Goal: Task Accomplishment & Management: Manage account settings

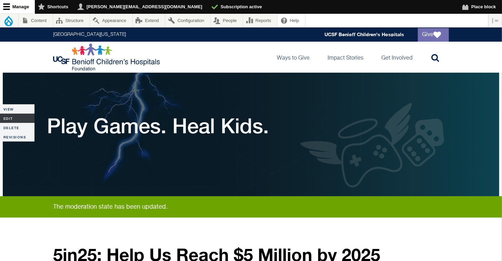
click at [12, 118] on link "Edit" at bounding box center [17, 118] width 34 height 9
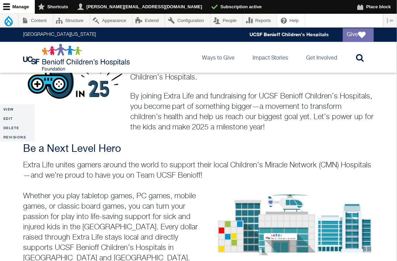
scroll to position [232, 0]
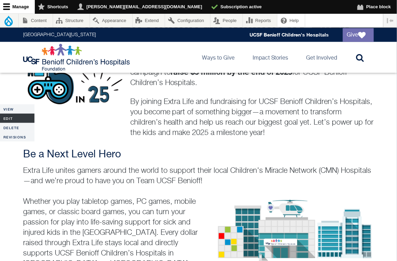
click at [6, 119] on link "Edit" at bounding box center [17, 118] width 34 height 9
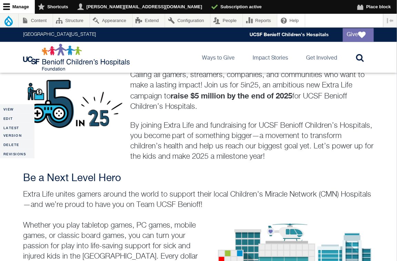
scroll to position [244, 0]
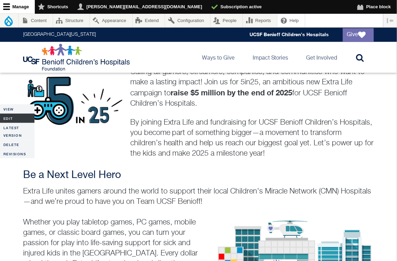
click at [16, 121] on link "Edit" at bounding box center [17, 118] width 34 height 9
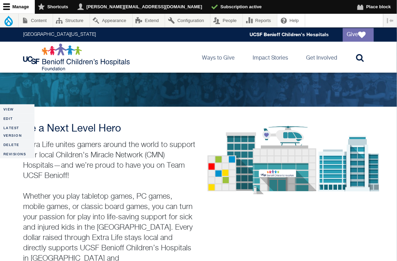
scroll to position [1587, 0]
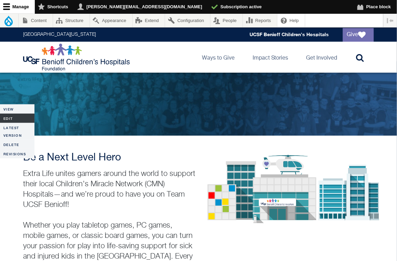
click at [9, 119] on link "Edit" at bounding box center [17, 118] width 34 height 9
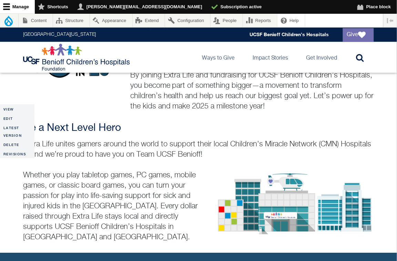
scroll to position [296, 0]
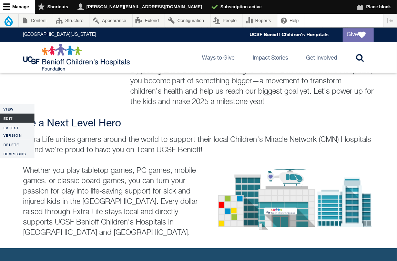
click at [12, 119] on link "Edit" at bounding box center [17, 118] width 34 height 9
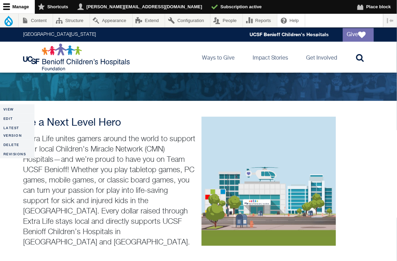
scroll to position [1630, 0]
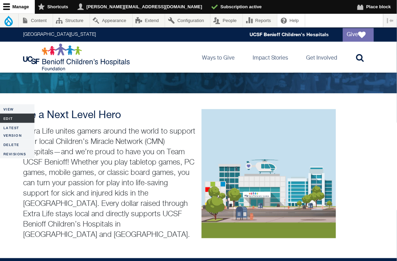
click at [13, 118] on link "Edit" at bounding box center [17, 118] width 34 height 9
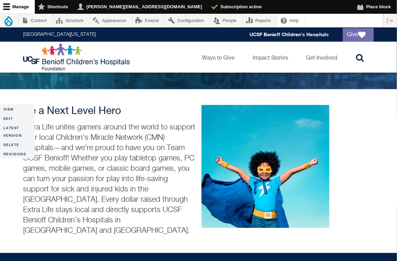
scroll to position [1639, 0]
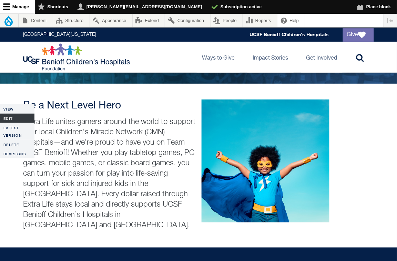
click at [12, 118] on link "Edit" at bounding box center [17, 118] width 34 height 9
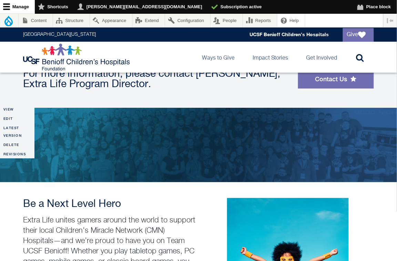
scroll to position [1540, 0]
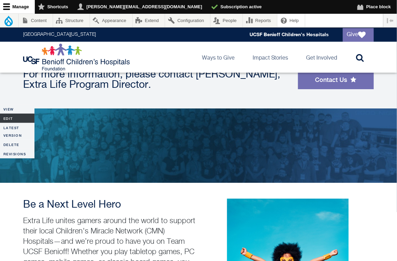
click at [14, 118] on link "Edit" at bounding box center [17, 118] width 34 height 9
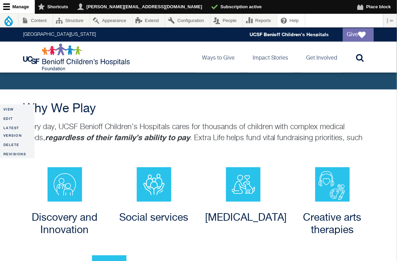
scroll to position [647, 0]
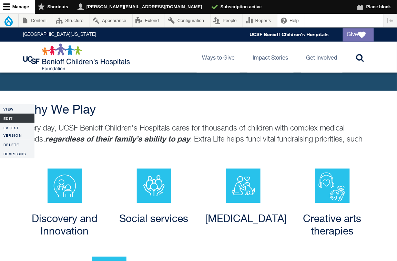
click at [3, 120] on link "Edit" at bounding box center [17, 118] width 34 height 9
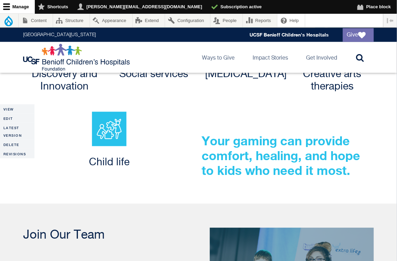
scroll to position [793, 0]
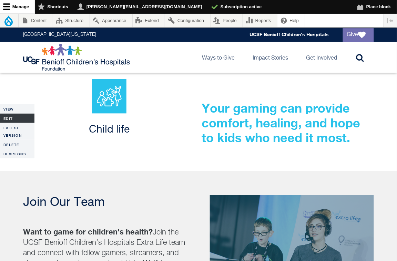
click at [16, 115] on link "Edit" at bounding box center [17, 118] width 34 height 9
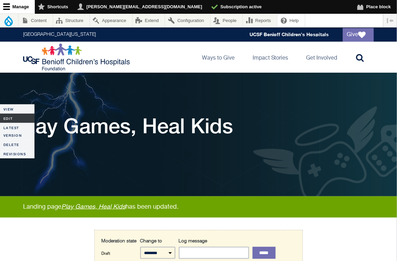
click at [13, 119] on link "Edit" at bounding box center [17, 118] width 34 height 9
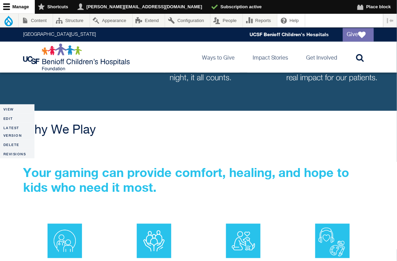
scroll to position [626, 0]
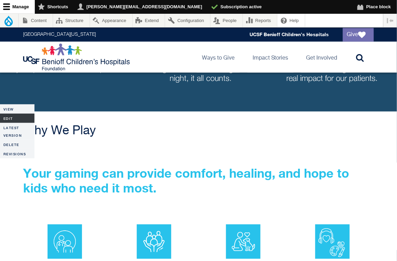
click at [17, 118] on link "Edit" at bounding box center [17, 118] width 34 height 9
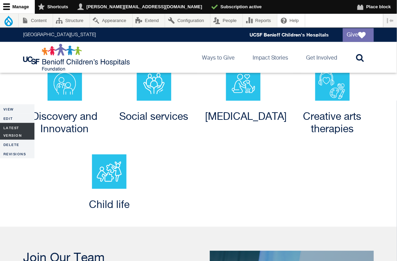
scroll to position [778, 0]
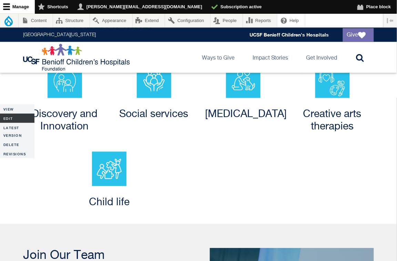
click at [11, 119] on link "Edit" at bounding box center [17, 118] width 34 height 9
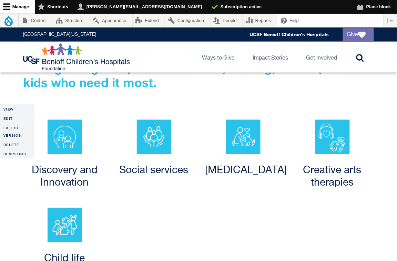
scroll to position [721, 0]
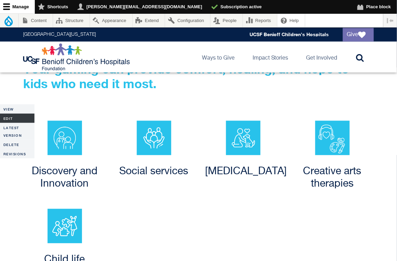
click at [17, 117] on link "Edit" at bounding box center [17, 118] width 34 height 9
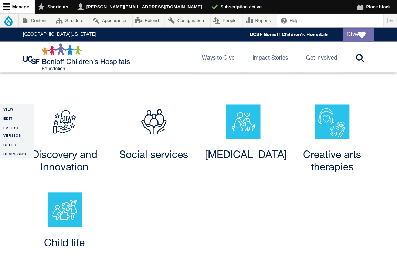
scroll to position [725, 0]
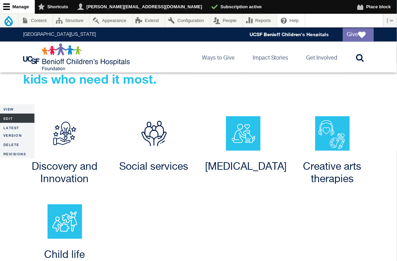
click at [11, 119] on link "Edit" at bounding box center [17, 118] width 34 height 9
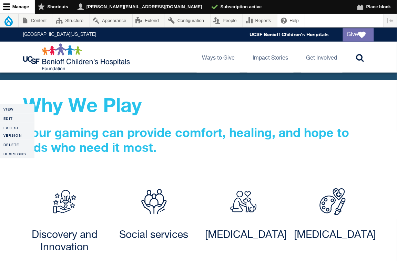
scroll to position [711, 0]
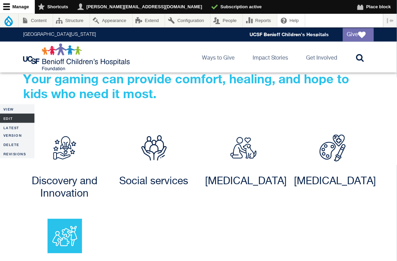
click at [10, 118] on link "Edit" at bounding box center [17, 118] width 34 height 9
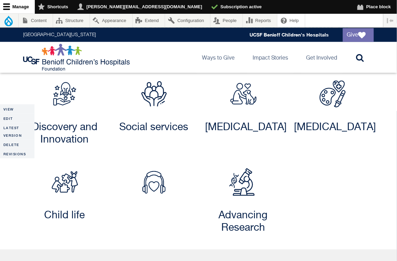
scroll to position [796, 0]
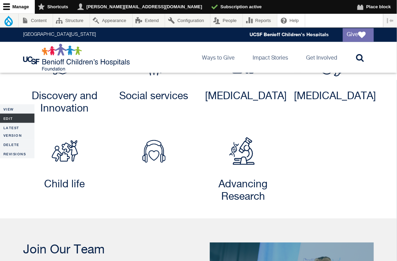
click at [11, 120] on link "Edit" at bounding box center [17, 118] width 34 height 9
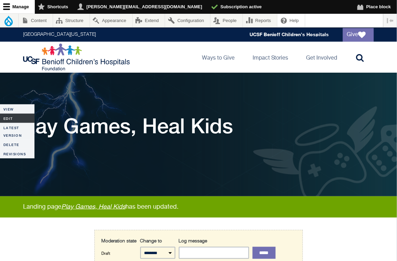
click at [12, 116] on link "Edit" at bounding box center [17, 118] width 34 height 9
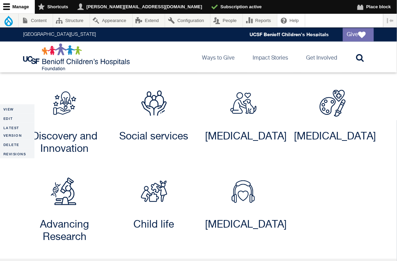
scroll to position [758, 0]
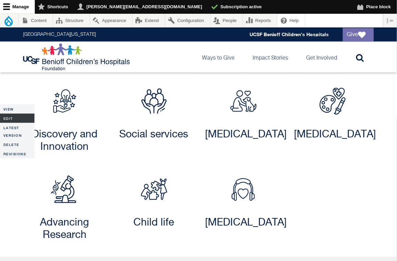
click at [6, 118] on link "Edit" at bounding box center [17, 118] width 34 height 9
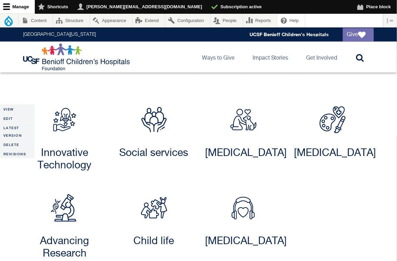
scroll to position [740, 0]
click at [5, 116] on link "Edit" at bounding box center [17, 118] width 34 height 9
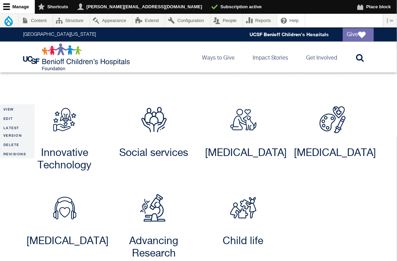
scroll to position [737, 0]
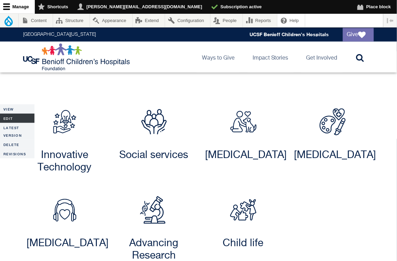
click at [7, 118] on link "Edit" at bounding box center [17, 118] width 34 height 9
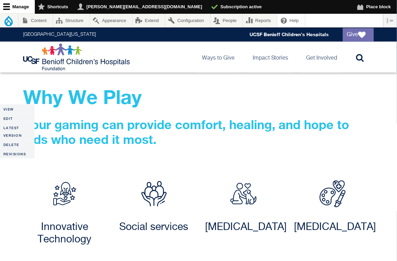
scroll to position [666, 0]
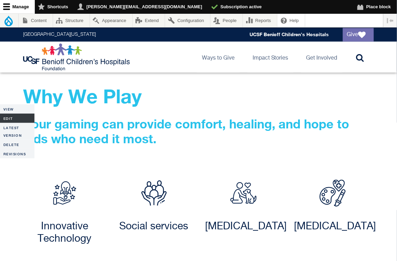
click at [12, 118] on link "Edit" at bounding box center [17, 118] width 34 height 9
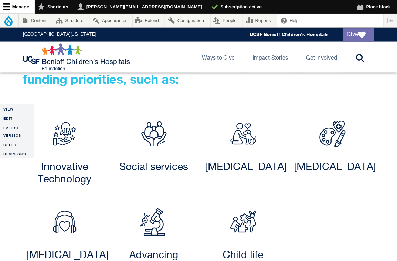
scroll to position [760, 0]
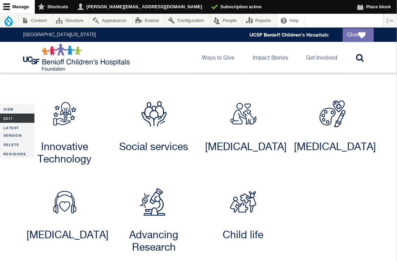
click at [15, 119] on link "Edit" at bounding box center [17, 118] width 34 height 9
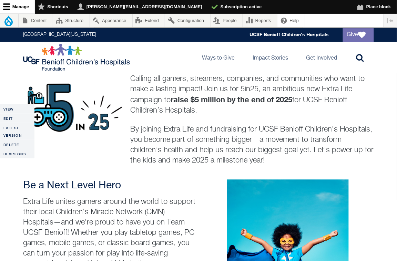
scroll to position [393, 0]
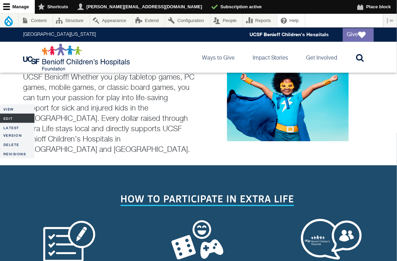
click at [11, 119] on link "Edit" at bounding box center [17, 118] width 34 height 9
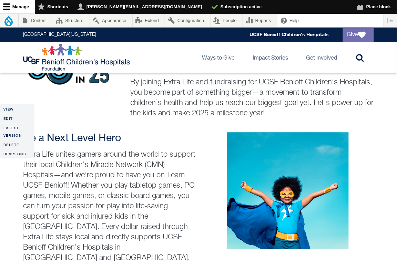
scroll to position [290, 0]
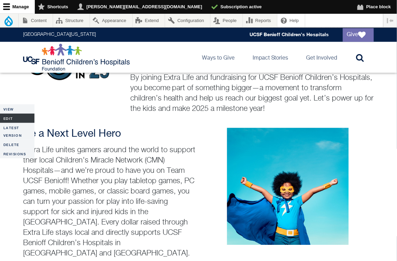
click at [6, 114] on link "Edit" at bounding box center [17, 118] width 34 height 9
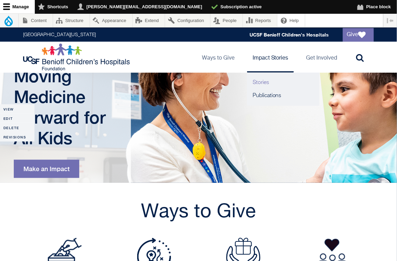
click at [264, 83] on link "Stories" at bounding box center [283, 82] width 72 height 13
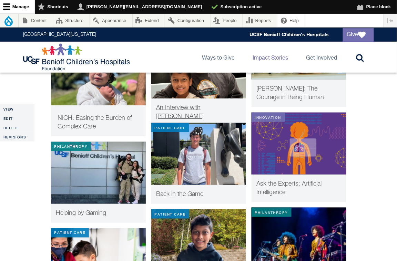
scroll to position [595, 0]
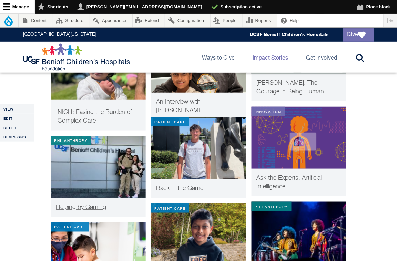
click at [86, 210] on span "Helping by Gaming" at bounding box center [81, 207] width 50 height 6
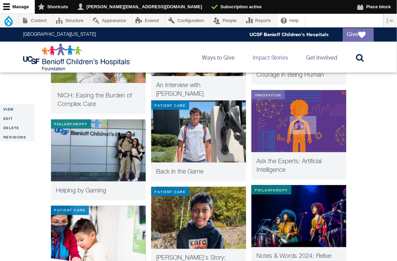
scroll to position [593, 0]
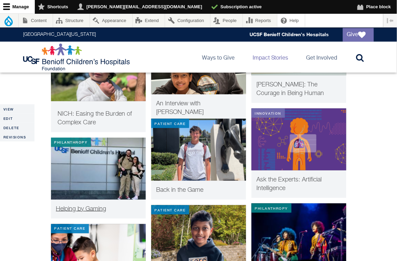
click at [68, 209] on span "Helping by Gaming" at bounding box center [81, 209] width 50 height 6
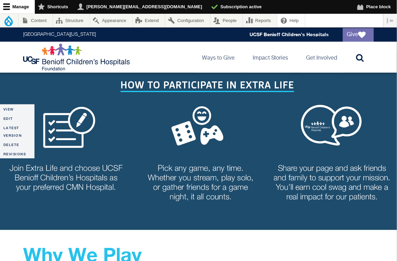
scroll to position [531, 0]
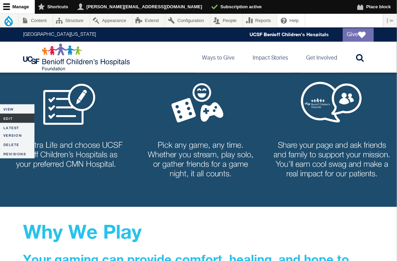
click at [13, 119] on link "Edit" at bounding box center [17, 118] width 34 height 9
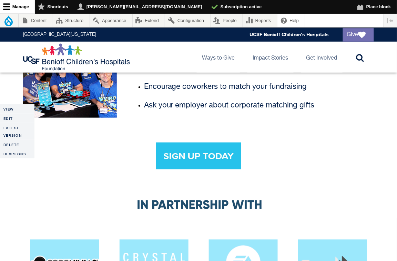
scroll to position [1180, 0]
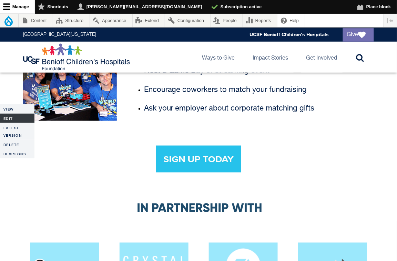
click at [16, 117] on link "Edit" at bounding box center [17, 118] width 34 height 9
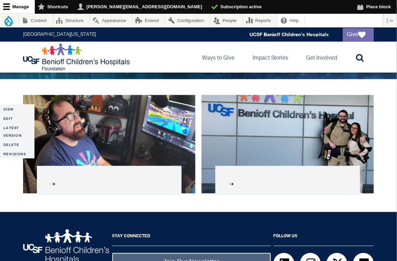
scroll to position [1694, 0]
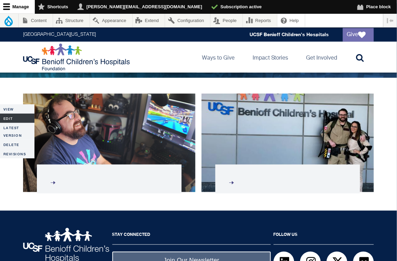
click at [14, 117] on link "Edit" at bounding box center [17, 118] width 34 height 9
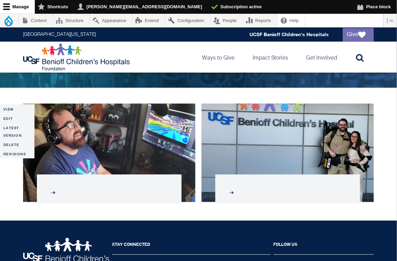
scroll to position [1694, 0]
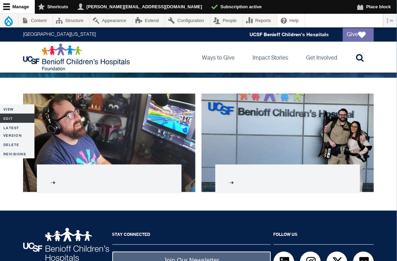
click at [17, 119] on link "Edit" at bounding box center [17, 118] width 34 height 9
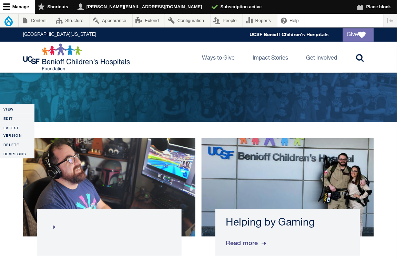
scroll to position [1643, 0]
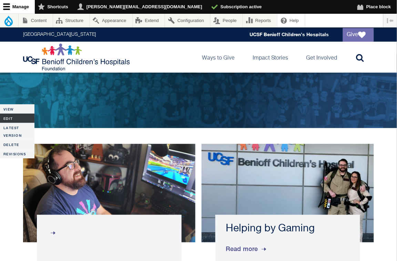
click at [18, 117] on link "Edit" at bounding box center [17, 118] width 34 height 9
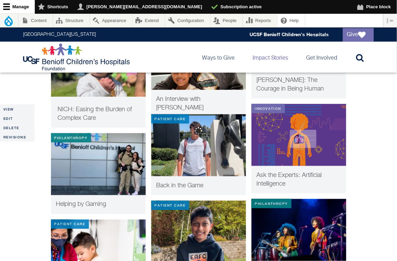
scroll to position [598, 0]
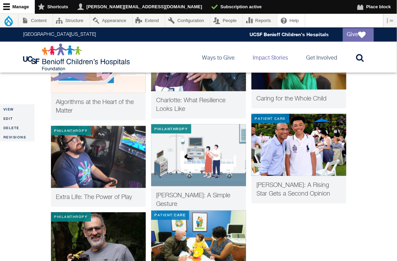
scroll to position [1707, 0]
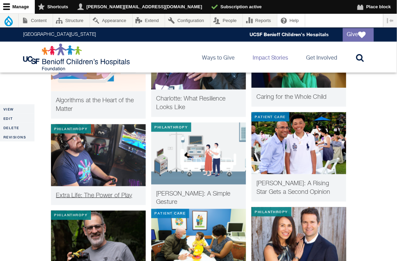
click at [103, 199] on span "Extra Life: The Power of Play" at bounding box center [94, 196] width 76 height 6
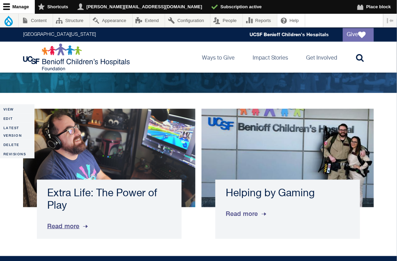
scroll to position [1682, 0]
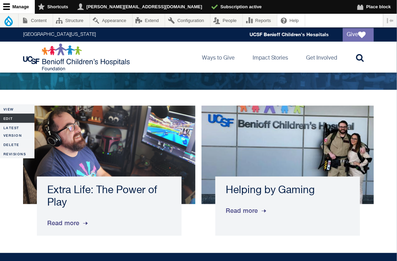
click at [14, 117] on link "Edit" at bounding box center [17, 118] width 34 height 9
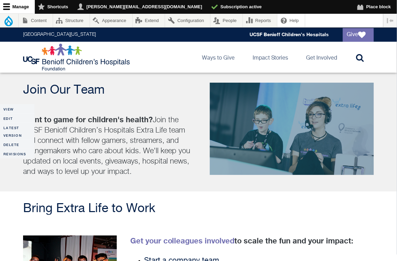
scroll to position [978, 0]
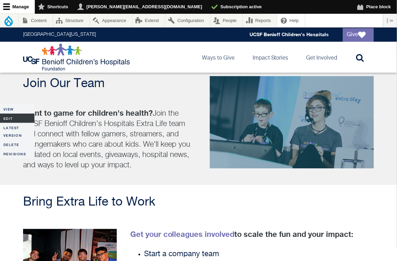
click at [12, 117] on link "Edit" at bounding box center [17, 118] width 34 height 9
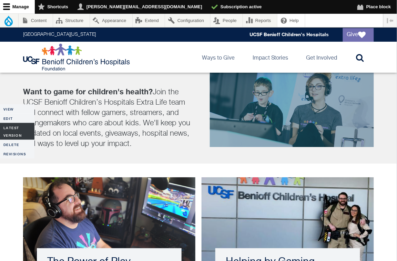
scroll to position [1006, 0]
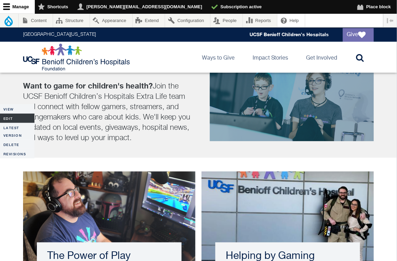
click at [10, 117] on link "Edit" at bounding box center [17, 118] width 34 height 9
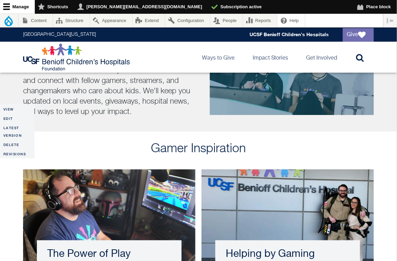
scroll to position [1059, 0]
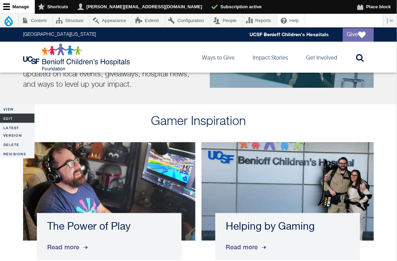
click at [14, 116] on link "Edit" at bounding box center [17, 118] width 34 height 9
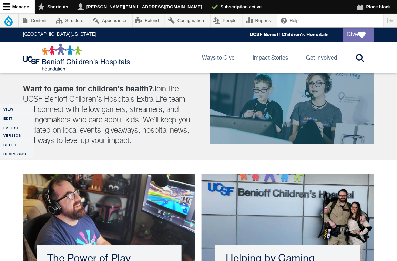
scroll to position [1011, 0]
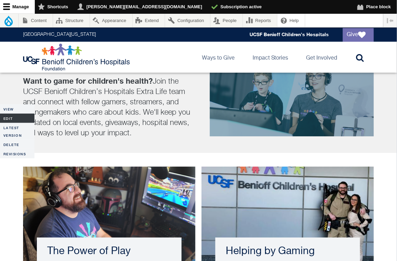
click at [13, 118] on link "Edit" at bounding box center [17, 118] width 34 height 9
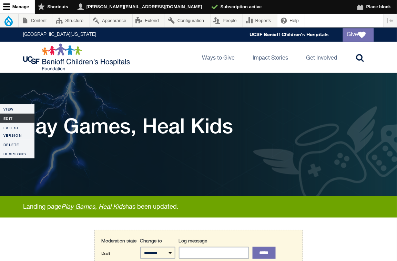
click at [13, 118] on link "Edit" at bounding box center [17, 118] width 34 height 9
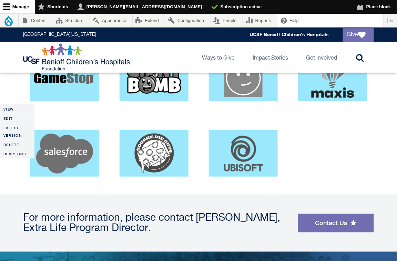
scroll to position [1704, 0]
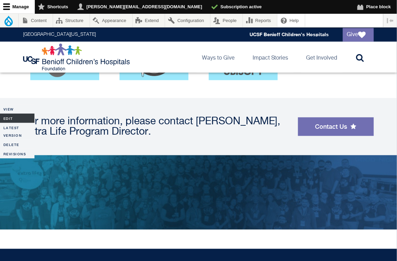
click at [14, 119] on link "Edit" at bounding box center [17, 118] width 34 height 9
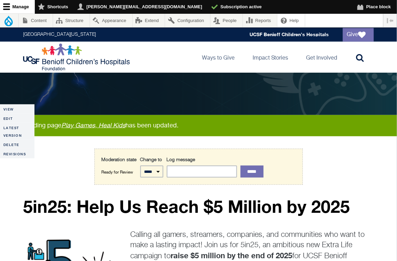
scroll to position [103, 0]
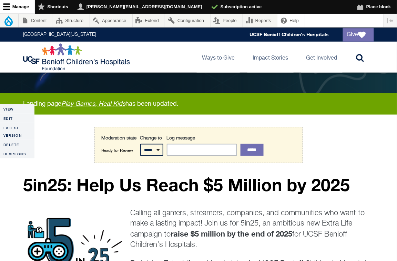
click at [154, 147] on select "***** *********" at bounding box center [151, 150] width 23 height 12
select select "*********"
click at [140, 144] on select "***** *********" at bounding box center [151, 150] width 23 height 12
click at [256, 148] on input "*****" at bounding box center [252, 150] width 23 height 12
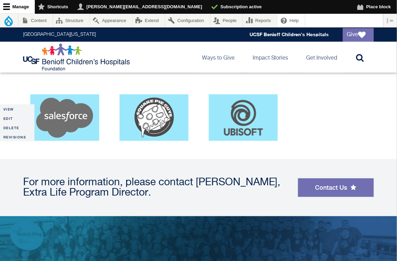
scroll to position [1608, 0]
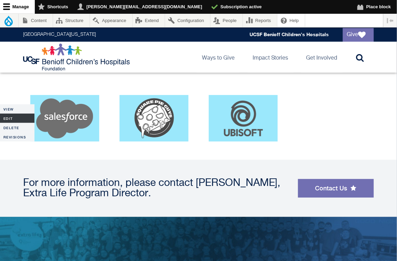
click at [15, 119] on link "Edit" at bounding box center [17, 118] width 34 height 9
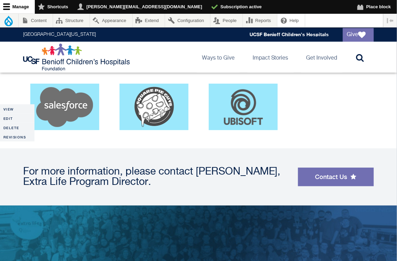
scroll to position [1730, 0]
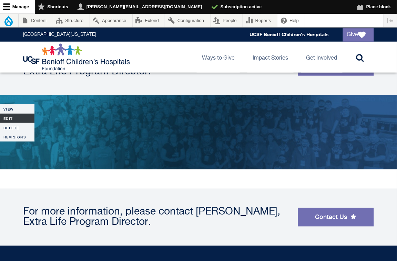
click at [11, 114] on link "Edit" at bounding box center [17, 118] width 34 height 9
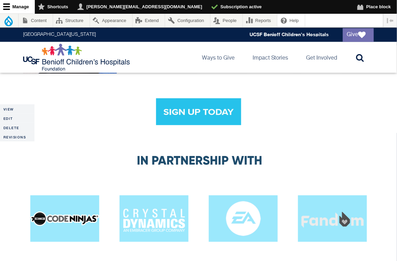
scroll to position [1322, 0]
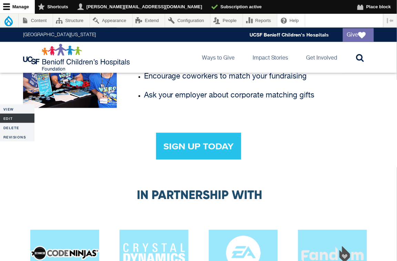
click at [22, 117] on link "Edit" at bounding box center [17, 118] width 34 height 9
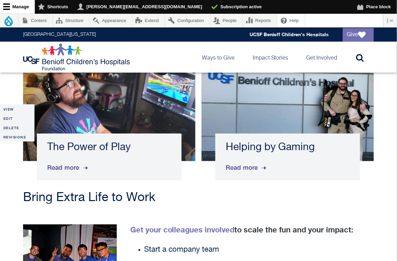
scroll to position [1108, 0]
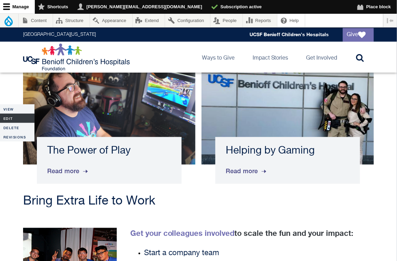
click at [8, 118] on link "Edit" at bounding box center [17, 118] width 34 height 9
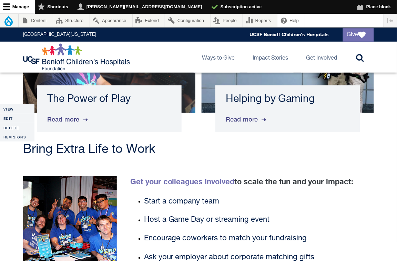
scroll to position [1155, 0]
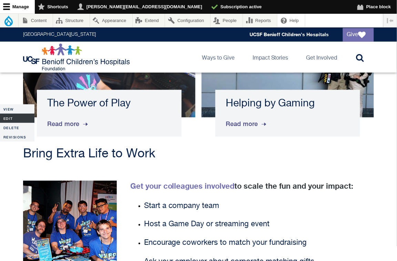
click at [11, 119] on link "Edit" at bounding box center [17, 118] width 34 height 9
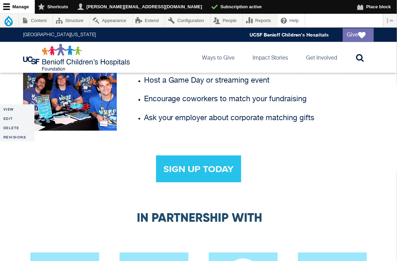
scroll to position [1318, 0]
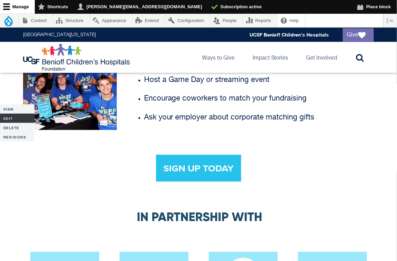
click at [9, 116] on link "Edit" at bounding box center [17, 118] width 34 height 9
